Goal: Information Seeking & Learning: Learn about a topic

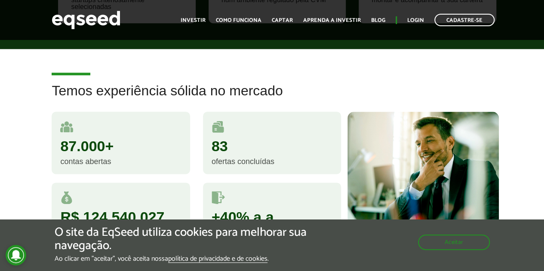
scroll to position [498, 0]
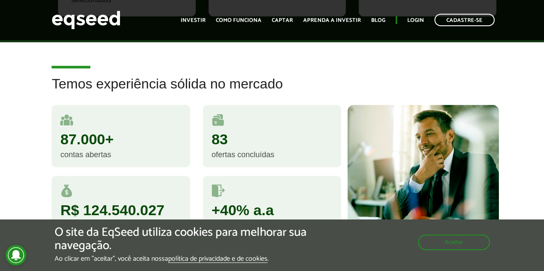
click at [0, 90] on div "Temos experiência sólida no mercado 87.000+ contas abertas 83 ofertas concluída…" at bounding box center [272, 166] width 544 height 178
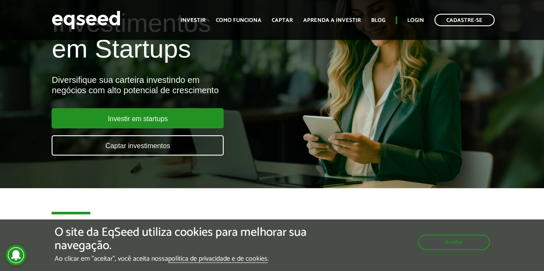
scroll to position [34, 0]
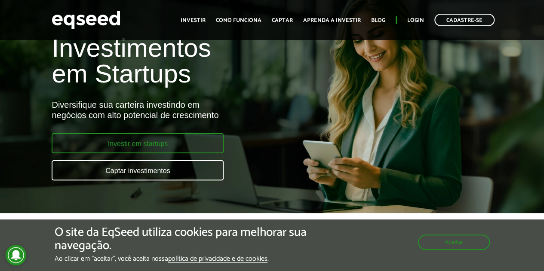
click at [153, 149] on link "Investir em startups" at bounding box center [138, 143] width 172 height 20
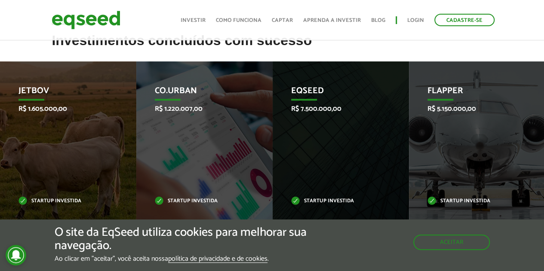
scroll to position [309, 0]
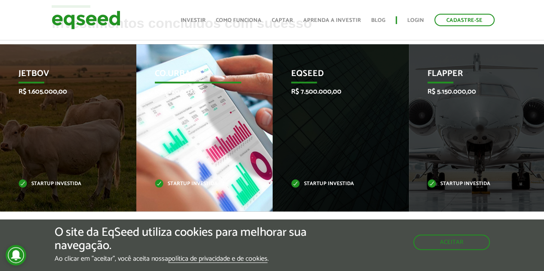
click at [233, 116] on div "Co.Urban R$ 1.220.007,00 Startup investida" at bounding box center [197, 127] width 123 height 167
click at [174, 74] on p "Co.Urban" at bounding box center [198, 76] width 86 height 15
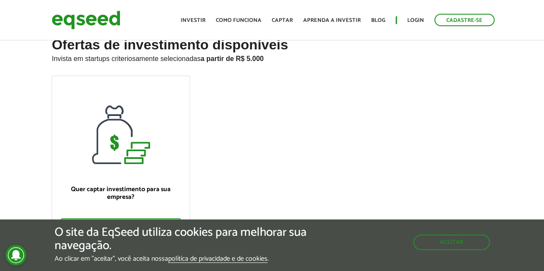
scroll to position [0, 0]
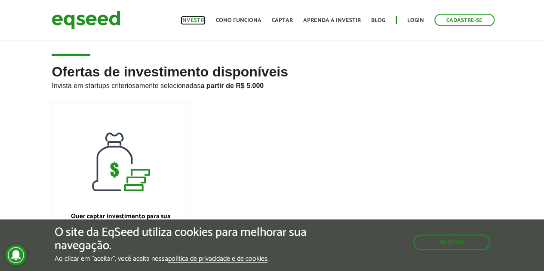
click at [197, 18] on link "Investir" at bounding box center [193, 21] width 25 height 6
